Goal: Transaction & Acquisition: Book appointment/travel/reservation

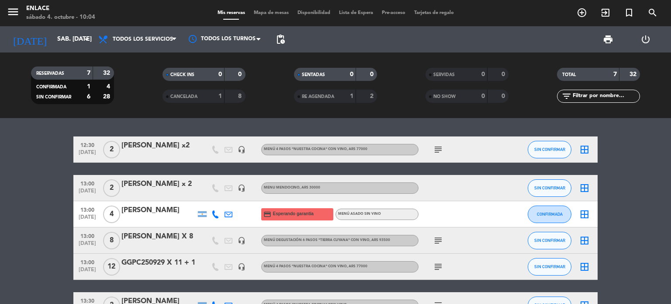
click at [152, 209] on div "[PERSON_NAME]" at bounding box center [158, 209] width 74 height 11
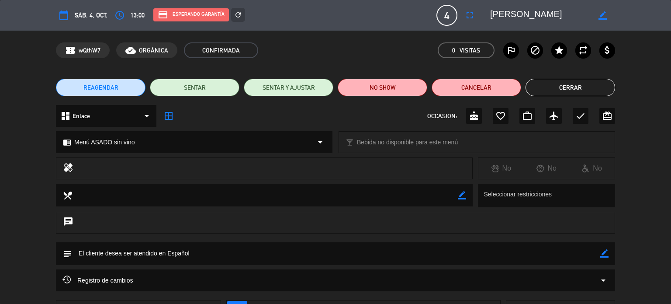
click at [320, 143] on icon "arrow_drop_down" at bounding box center [320, 142] width 10 height 10
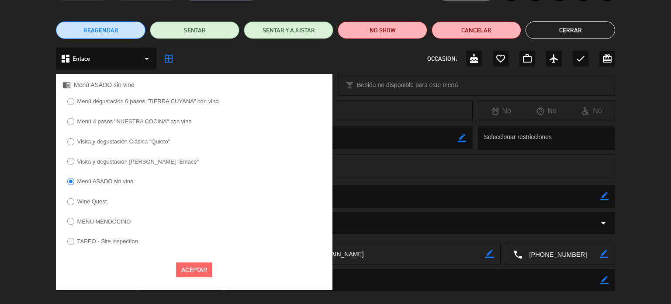
scroll to position [59, 0]
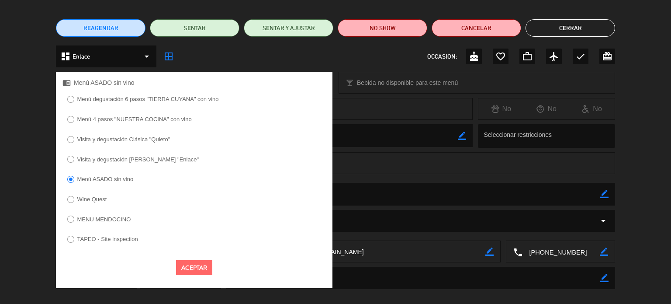
click at [253, 263] on div "Aceptar" at bounding box center [194, 267] width 276 height 28
click at [407, 188] on textarea at bounding box center [336, 194] width 528 height 22
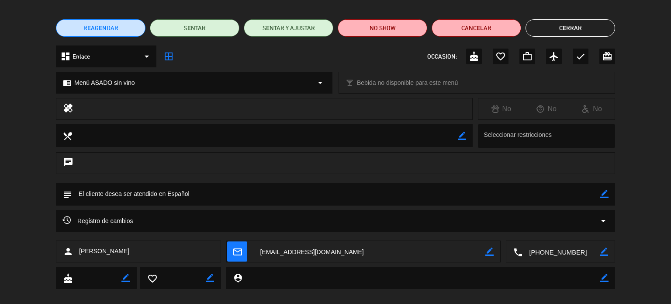
click at [562, 33] on button "Cerrar" at bounding box center [570, 27] width 90 height 17
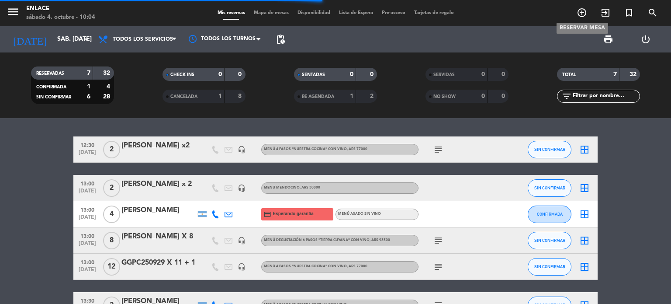
click at [582, 9] on icon "add_circle_outline" at bounding box center [581, 12] width 10 height 10
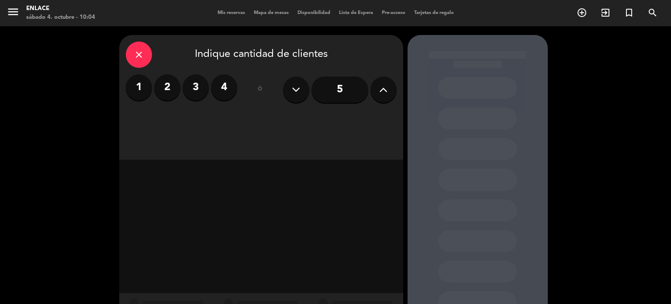
click at [169, 84] on label "2" at bounding box center [167, 87] width 26 height 26
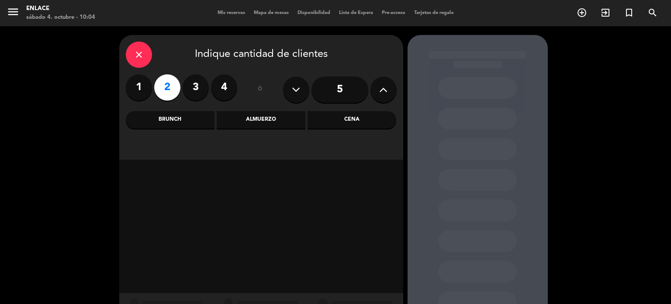
click at [245, 118] on div "Almuerzo" at bounding box center [261, 119] width 89 height 17
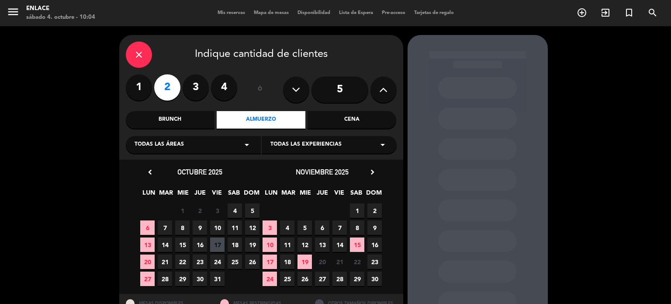
click at [316, 141] on span "Todas las experiencias" at bounding box center [305, 144] width 71 height 9
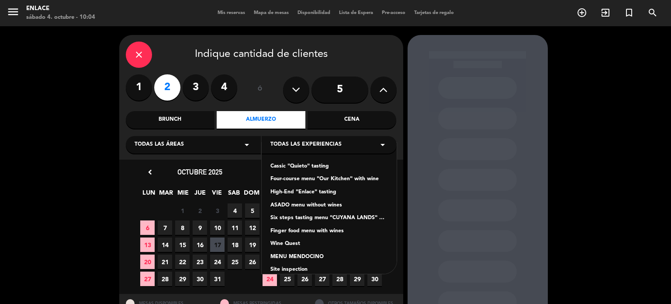
click at [313, 178] on div "Four-course menu "Our Kitchen" with wine" at bounding box center [328, 179] width 117 height 9
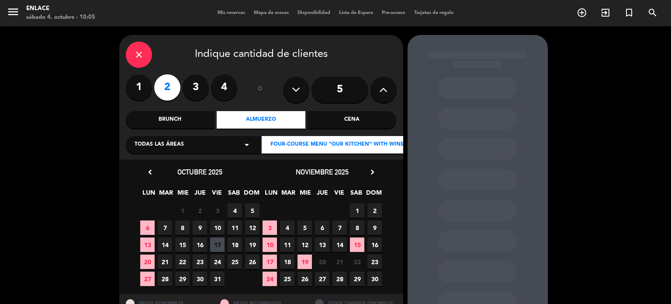
click at [231, 211] on span "4" at bounding box center [235, 210] width 14 height 14
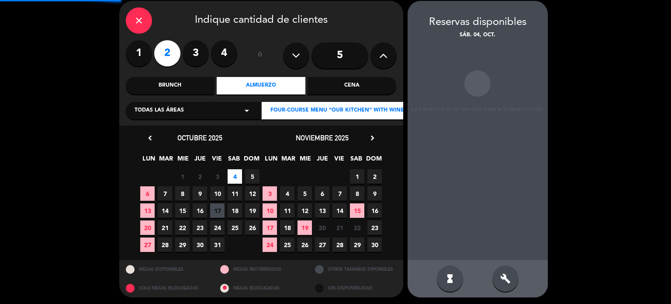
scroll to position [35, 0]
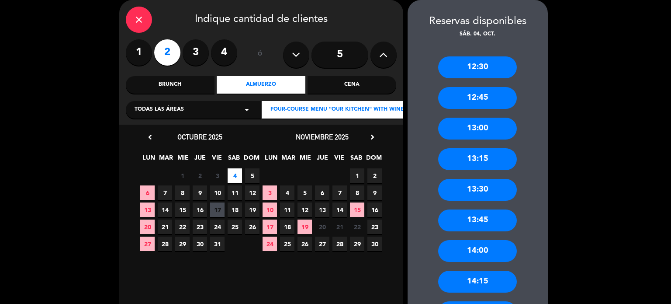
click at [470, 128] on div "13:00" at bounding box center [477, 128] width 79 height 22
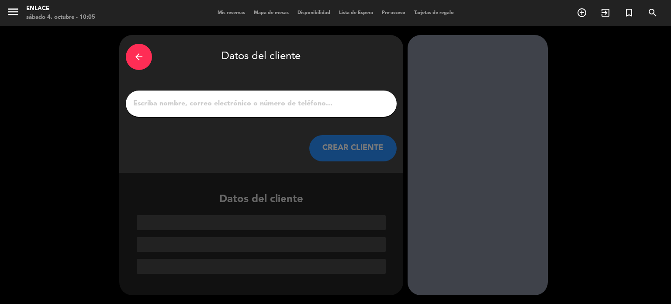
scroll to position [0, 0]
click at [334, 103] on input "1" at bounding box center [261, 103] width 258 height 12
paste input "[PERSON_NAME]"
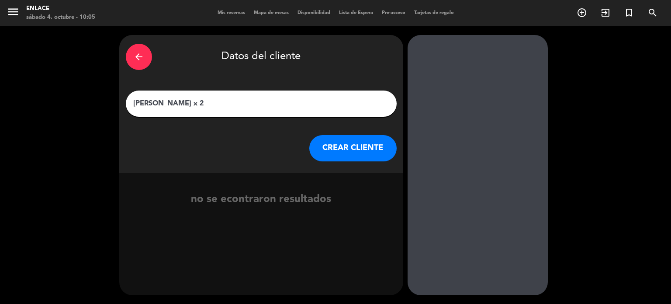
type input "[PERSON_NAME] x 2"
click at [355, 145] on button "CREAR CLIENTE" at bounding box center [352, 148] width 87 height 26
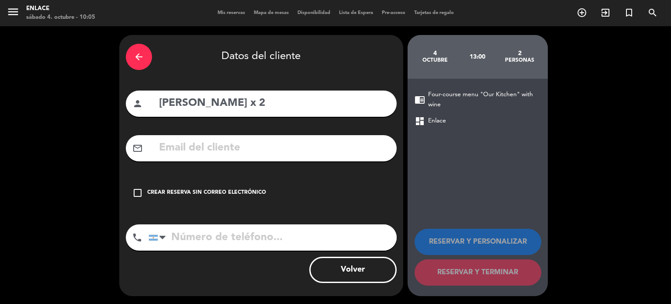
click at [229, 189] on div "Crear reserva sin correo electrónico" at bounding box center [206, 192] width 119 height 9
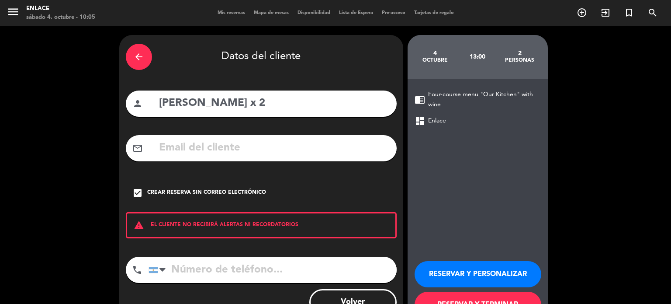
click at [470, 269] on button "RESERVAR Y PERSONALIZAR" at bounding box center [477, 274] width 127 height 26
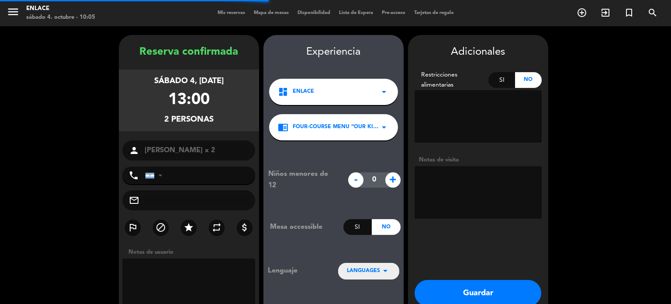
scroll to position [35, 0]
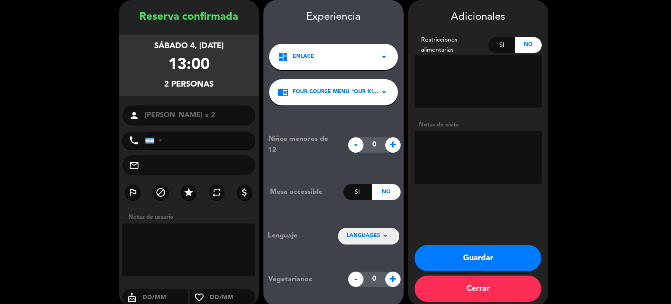
click at [388, 233] on icon "arrow_drop_down" at bounding box center [385, 235] width 10 height 10
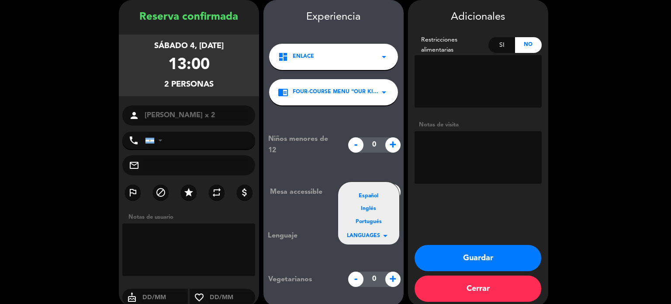
click at [363, 195] on div "Español" at bounding box center [369, 196] width 44 height 9
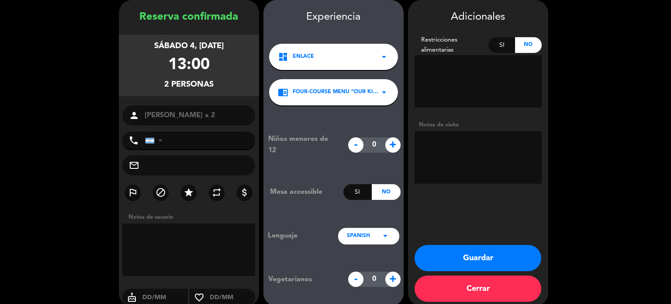
click at [466, 161] on textarea at bounding box center [477, 157] width 127 height 52
type textarea "paga LOVANA TRAVEL"
click at [172, 241] on textarea at bounding box center [188, 249] width 133 height 52
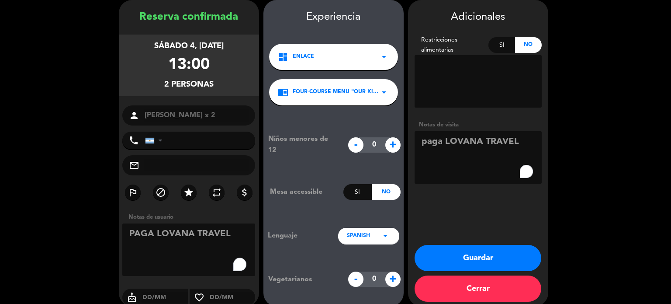
type textarea "PAGA LOVANA TRAVEL"
click at [487, 249] on button "Guardar" at bounding box center [477, 258] width 127 height 26
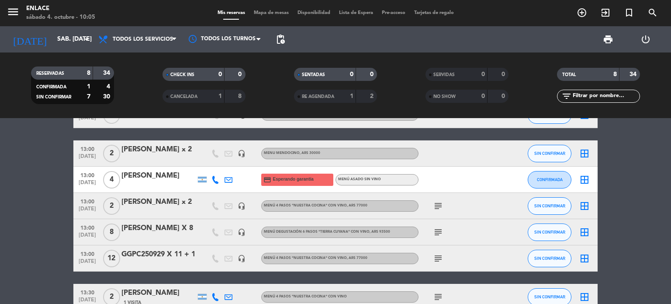
scroll to position [37, 0]
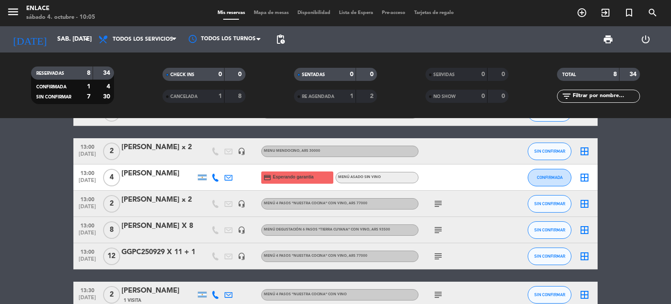
click at [155, 204] on div "[PERSON_NAME] x 2" at bounding box center [158, 199] width 74 height 11
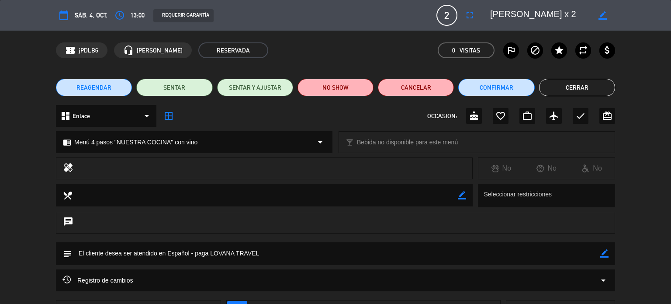
click at [456, 193] on textarea at bounding box center [265, 194] width 386 height 22
click at [461, 197] on icon "border_color" at bounding box center [462, 195] width 8 height 8
click at [387, 196] on textarea "To enrich screen reader interactions, please activate Accessibility in Grammarl…" at bounding box center [265, 194] width 386 height 22
type textarea "UNA DE LAS PASAJERAS NO BEBE VINO"
click at [464, 198] on icon at bounding box center [462, 195] width 8 height 8
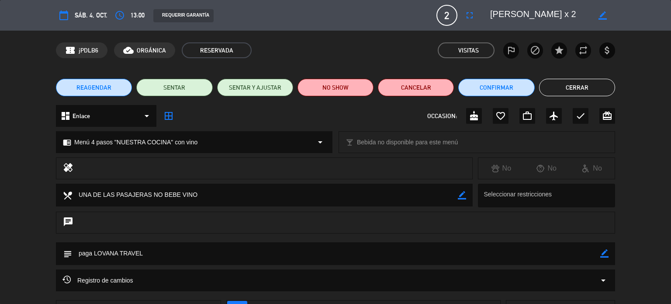
click at [566, 85] on button "Cerrar" at bounding box center [577, 87] width 76 height 17
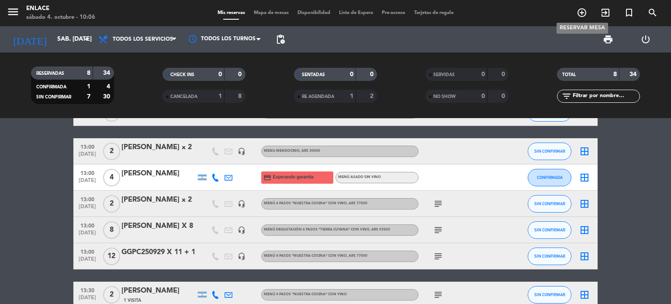
click at [577, 15] on icon "add_circle_outline" at bounding box center [581, 12] width 10 height 10
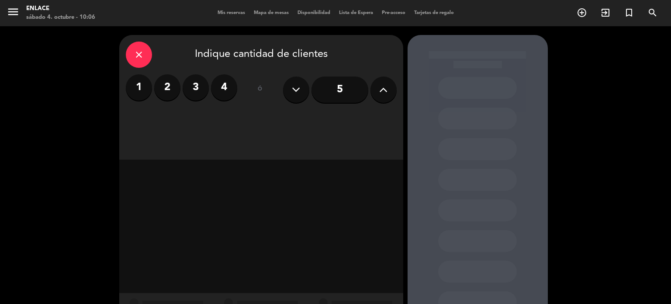
click at [166, 90] on label "2" at bounding box center [167, 87] width 26 height 26
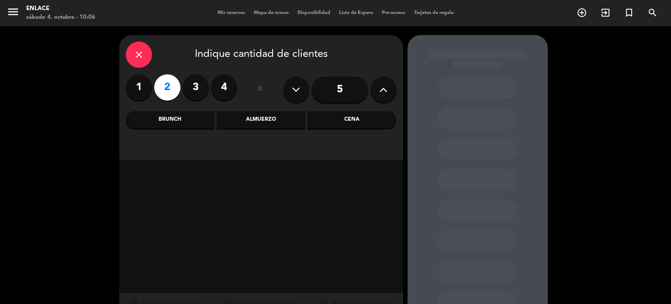
click at [268, 120] on div "Almuerzo" at bounding box center [261, 119] width 89 height 17
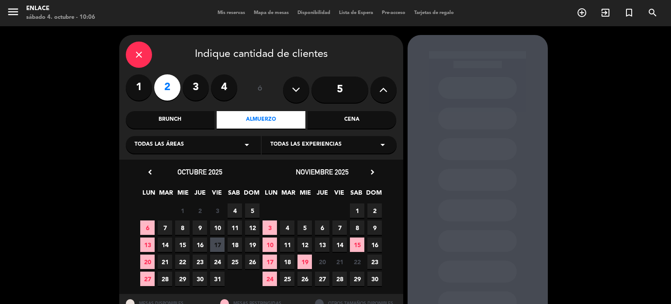
click at [314, 149] on div "Todas las experiencias arrow_drop_down" at bounding box center [329, 144] width 135 height 17
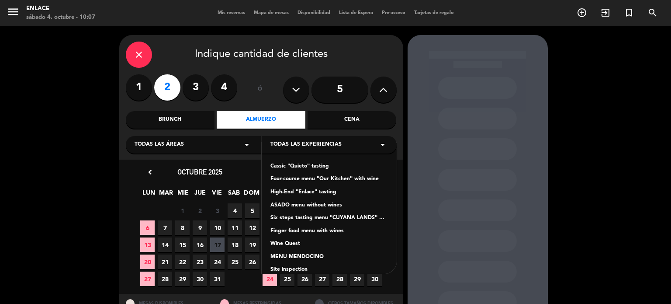
click at [313, 221] on div "Six steps tasting menu "CUYANA LANDS" with wines" at bounding box center [328, 218] width 117 height 9
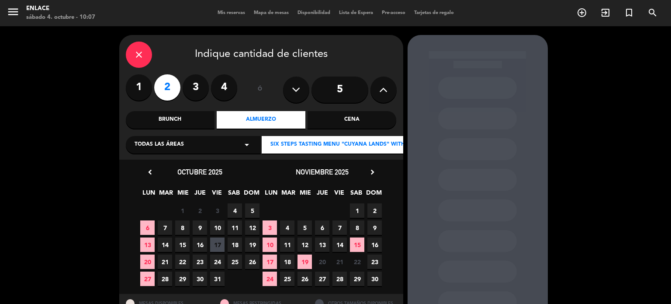
click at [292, 277] on span "25" at bounding box center [287, 278] width 14 height 14
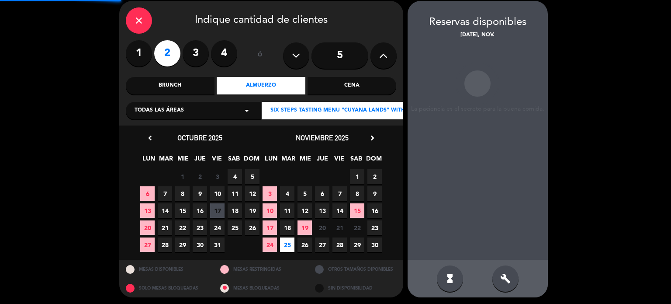
scroll to position [35, 0]
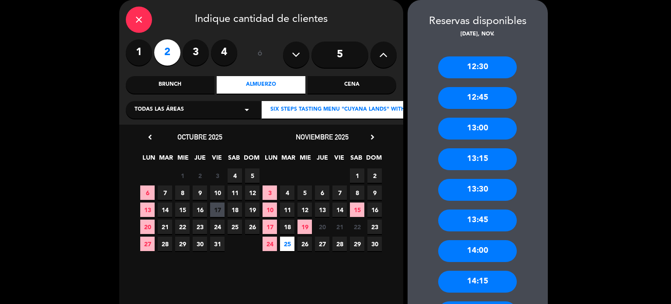
click at [484, 67] on div "12:30" at bounding box center [477, 67] width 79 height 22
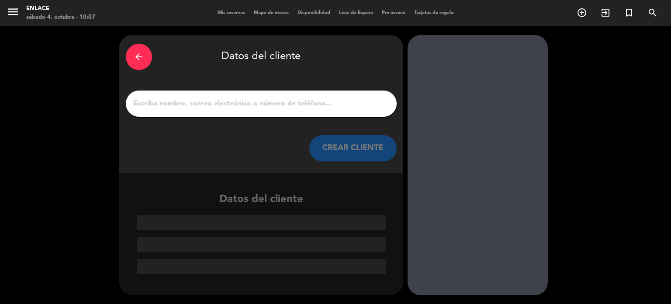
scroll to position [0, 0]
click at [362, 109] on input "1" at bounding box center [261, 103] width 258 height 12
paste input "[PERSON_NAME] [PERSON_NAME]"
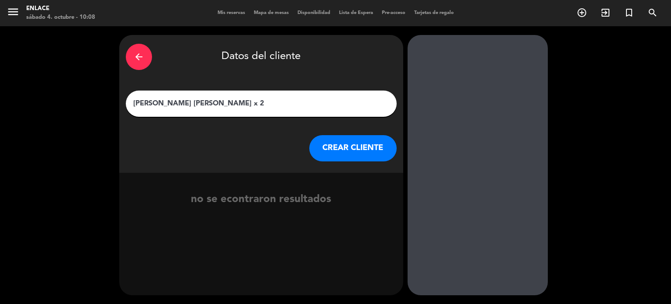
type input "[PERSON_NAME] [PERSON_NAME] x 2"
click at [362, 151] on button "CREAR CLIENTE" at bounding box center [352, 148] width 87 height 26
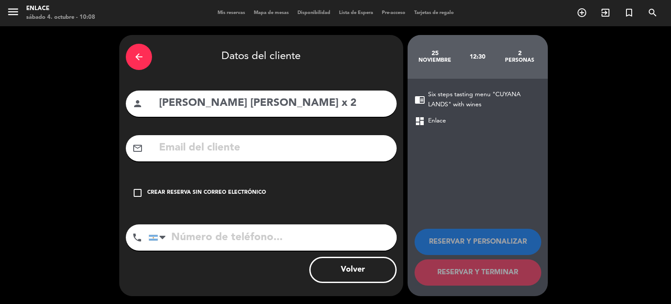
click at [229, 194] on div "Crear reserva sin correo electrónico" at bounding box center [206, 192] width 119 height 9
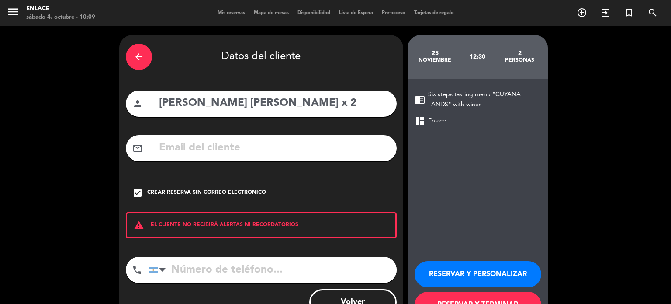
click at [488, 276] on button "RESERVAR Y PERSONALIZAR" at bounding box center [477, 274] width 127 height 26
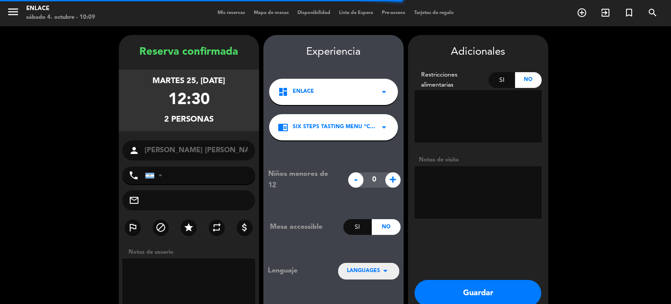
scroll to position [35, 0]
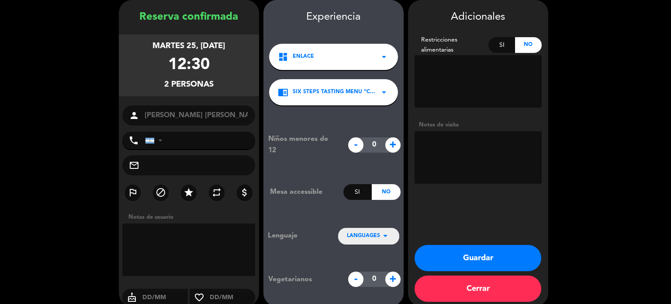
click at [374, 238] on span "LANGUAGES" at bounding box center [363, 235] width 33 height 9
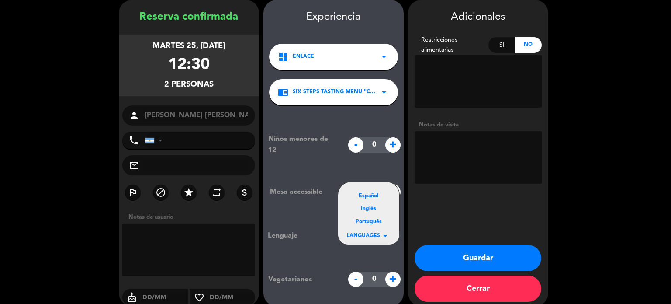
click at [373, 220] on div "Portugués" at bounding box center [369, 221] width 44 height 9
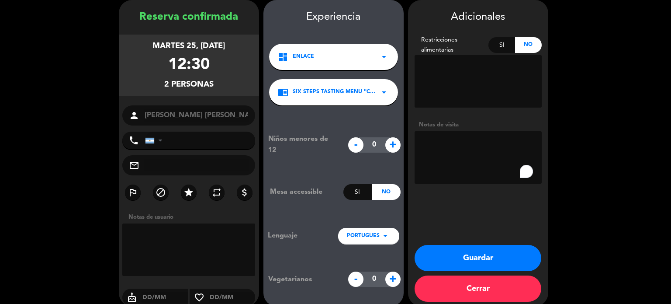
click at [449, 155] on textarea "To enrich screen reader interactions, please activate Accessibility in Grammarl…" at bounding box center [477, 157] width 127 height 52
type textarea "paga adora"
